Goal: Check status: Check status

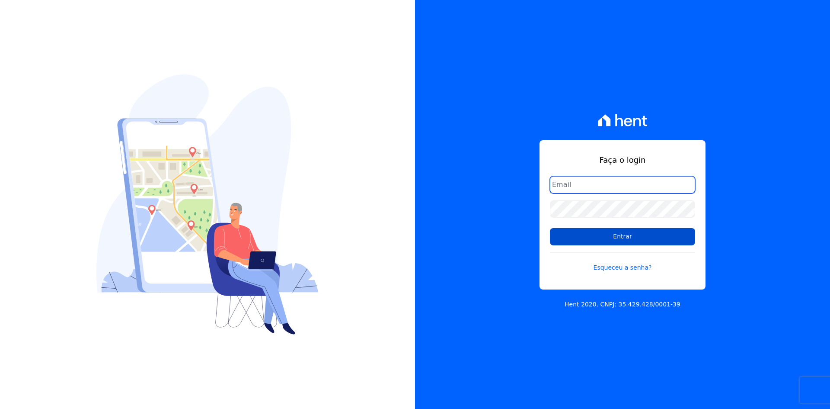
type input "[EMAIL_ADDRESS][DOMAIN_NAME]"
click at [636, 243] on input "Entrar" at bounding box center [622, 236] width 145 height 17
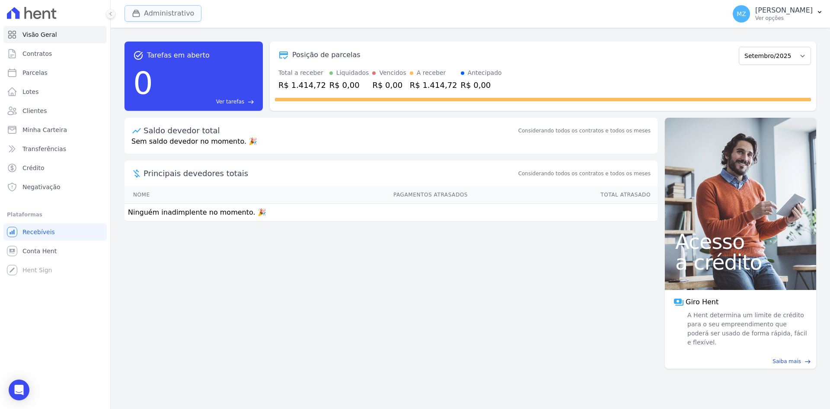
click at [143, 12] on div "button" at bounding box center [138, 13] width 12 height 9
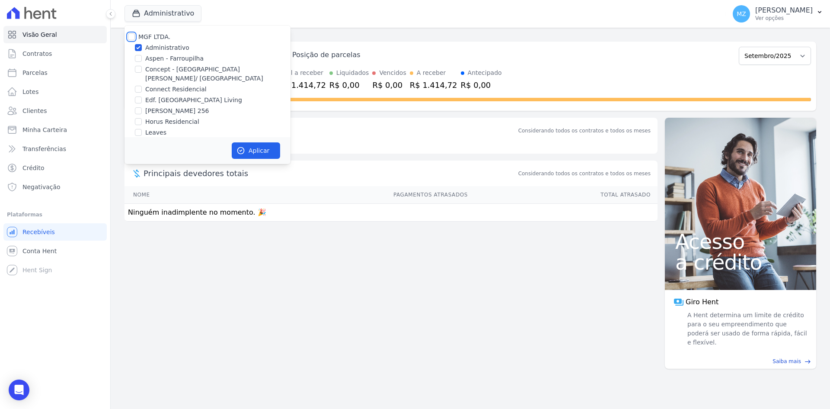
click at [131, 34] on input "MGF LTDA." at bounding box center [131, 36] width 7 height 7
checkbox input "true"
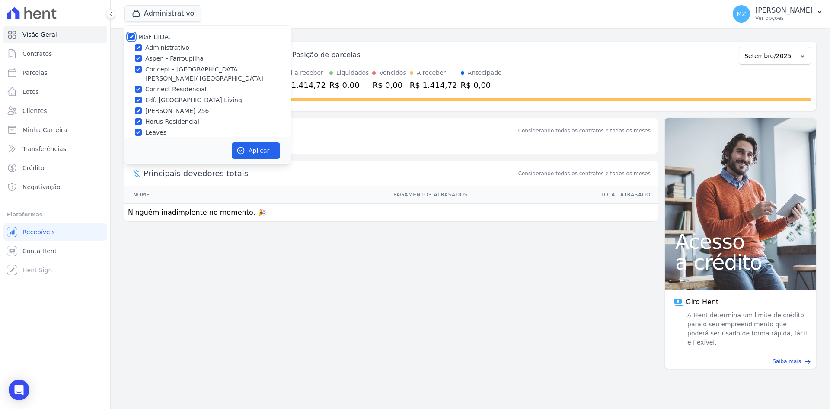
checkbox input "true"
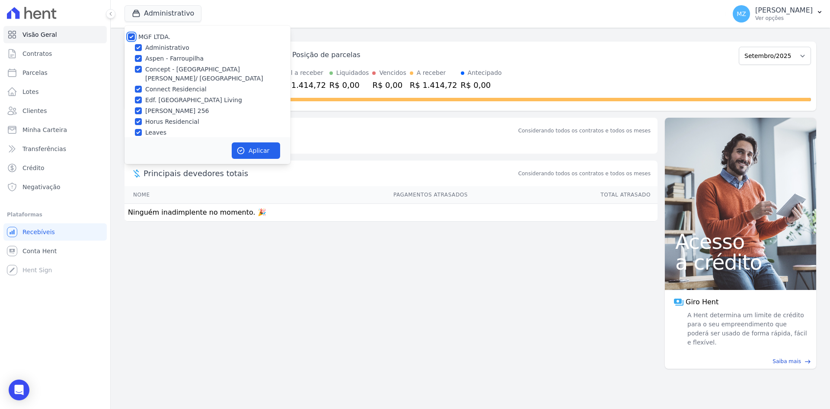
checkbox input "true"
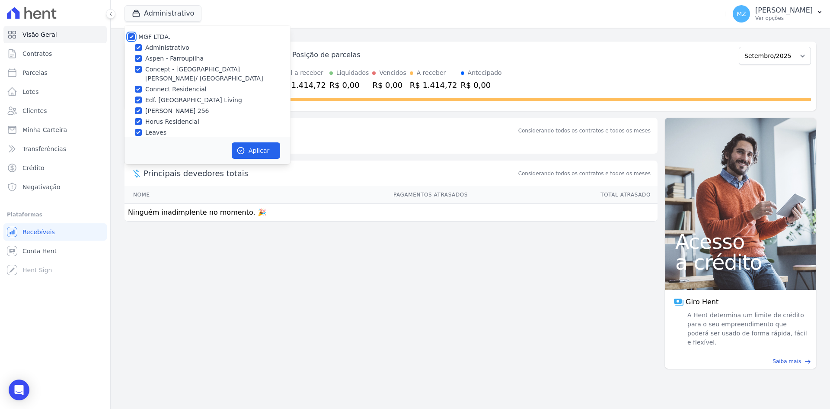
checkbox input "true"
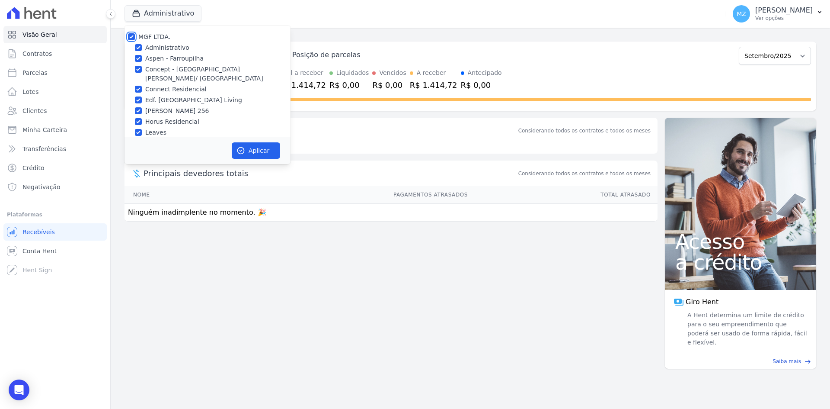
checkbox input "true"
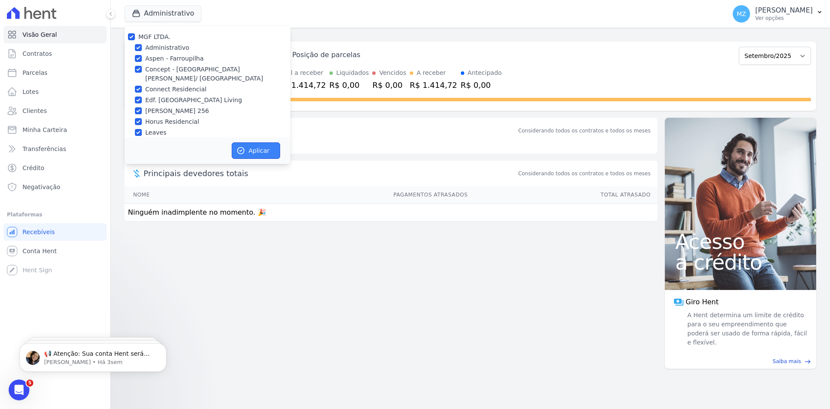
click at [245, 150] on button "Aplicar" at bounding box center [256, 150] width 48 height 16
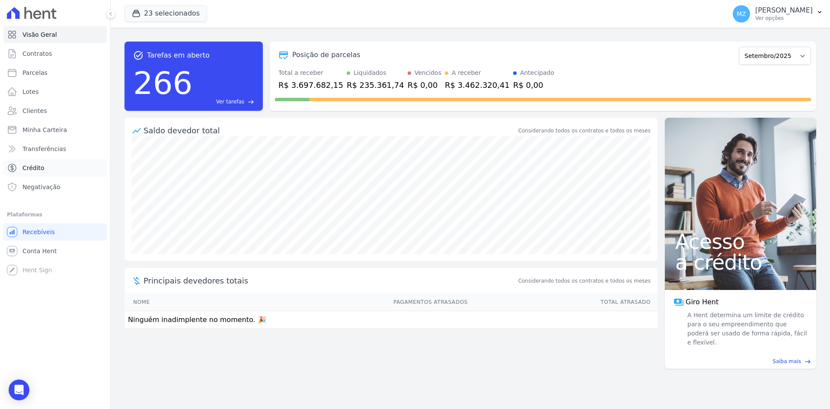
click at [44, 170] on link "Crédito" at bounding box center [54, 167] width 103 height 17
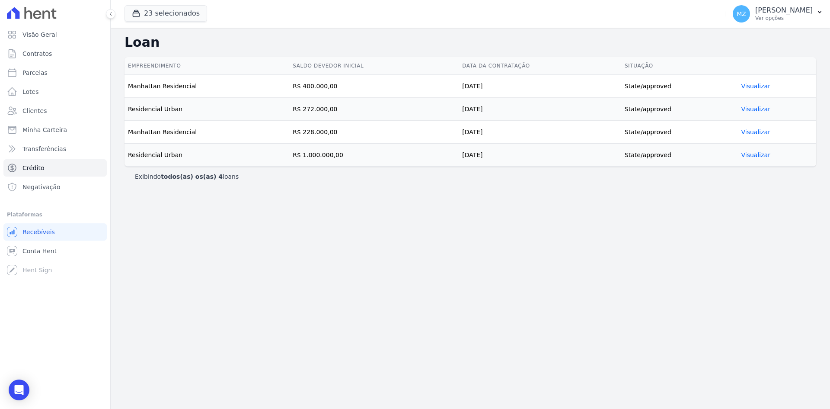
click at [749, 87] on link "Visualizar" at bounding box center [756, 86] width 29 height 7
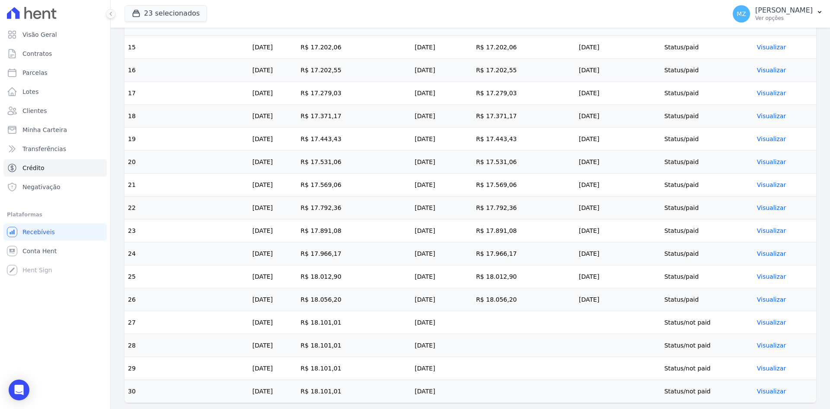
scroll to position [613, 0]
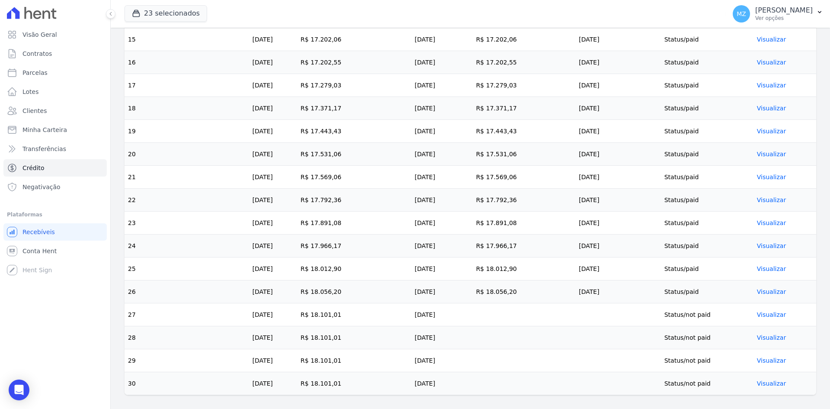
click at [760, 316] on link "Visualizar" at bounding box center [771, 314] width 29 height 7
